Goal: Task Accomplishment & Management: Manage account settings

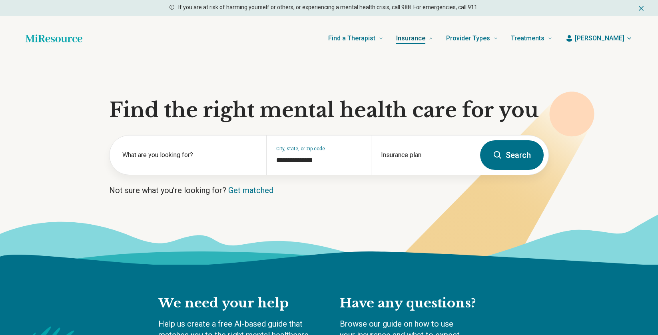
type input "**********"
click at [615, 38] on span "[PERSON_NAME]" at bounding box center [600, 39] width 50 height 10
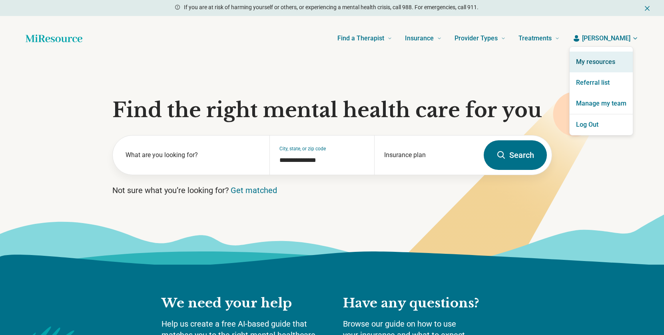
click at [594, 60] on link "My resources" at bounding box center [601, 62] width 63 height 21
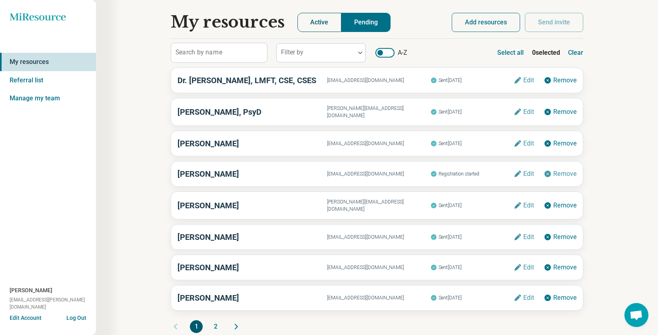
click at [317, 23] on button "Active" at bounding box center [319, 22] width 44 height 19
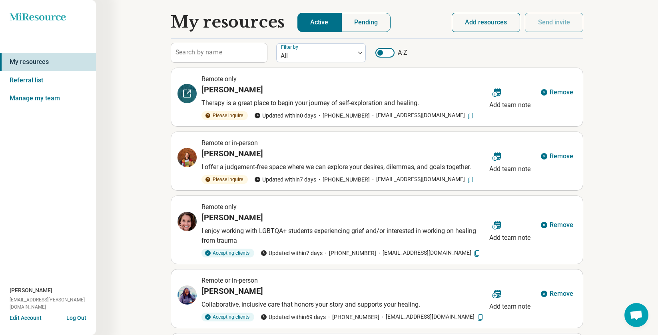
click at [191, 93] on icon at bounding box center [187, 94] width 10 height 10
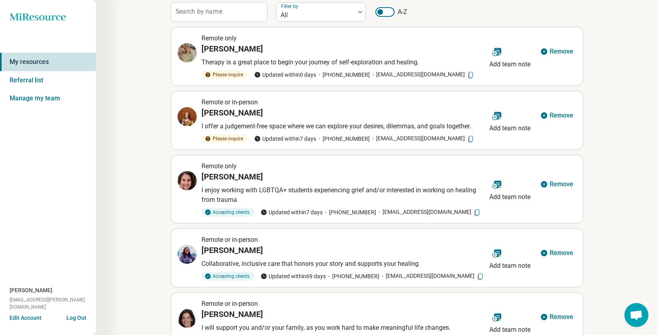
scroll to position [40, 0]
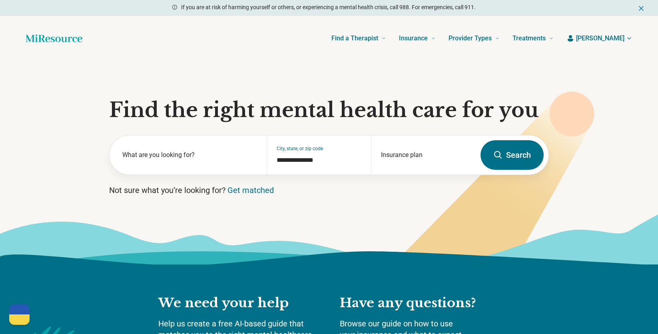
click at [573, 40] on icon "button" at bounding box center [571, 38] width 6 height 6
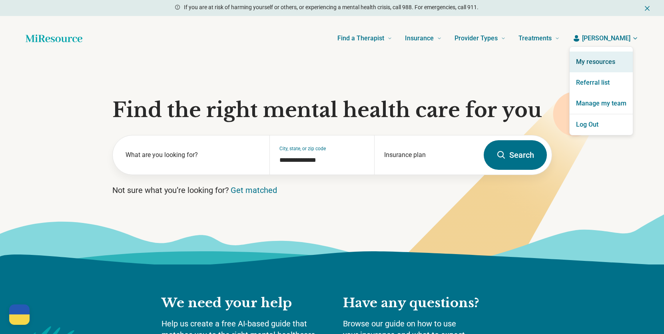
click at [587, 64] on link "My resources" at bounding box center [601, 62] width 63 height 21
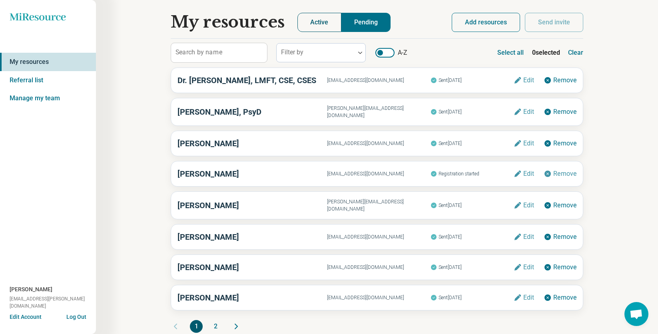
click at [307, 19] on button "Active" at bounding box center [319, 22] width 44 height 19
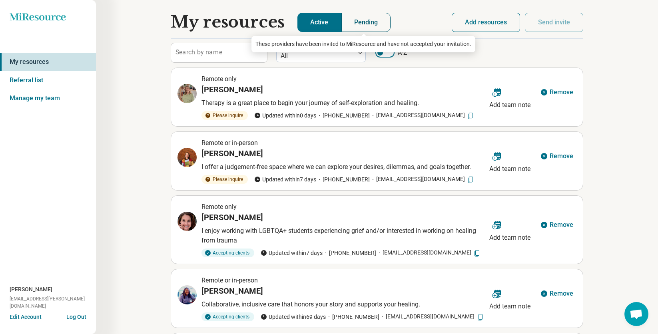
click at [362, 20] on button "Pending" at bounding box center [366, 22] width 50 height 19
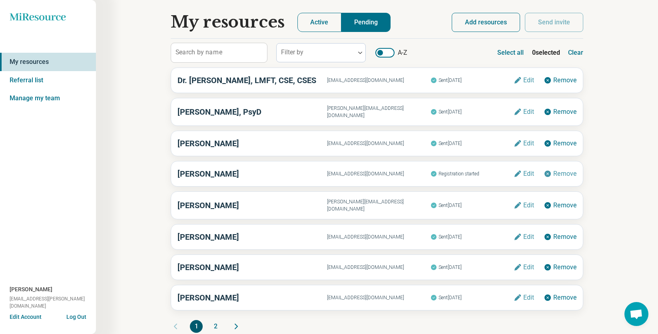
click at [492, 23] on button "Add resources" at bounding box center [486, 22] width 68 height 19
click at [501, 21] on button "Add resources" at bounding box center [486, 22] width 68 height 19
